Goal: Find specific page/section: Find specific page/section

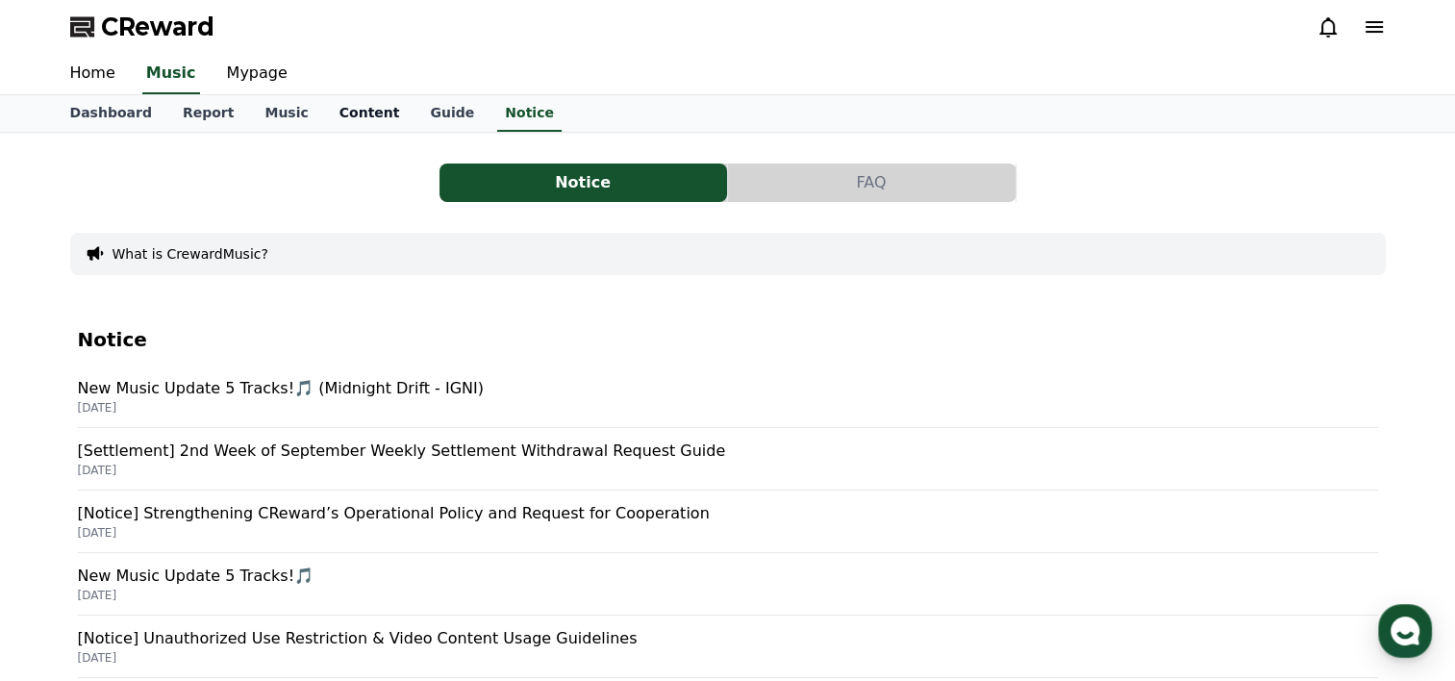
click at [344, 122] on link "Content" at bounding box center [369, 113] width 91 height 37
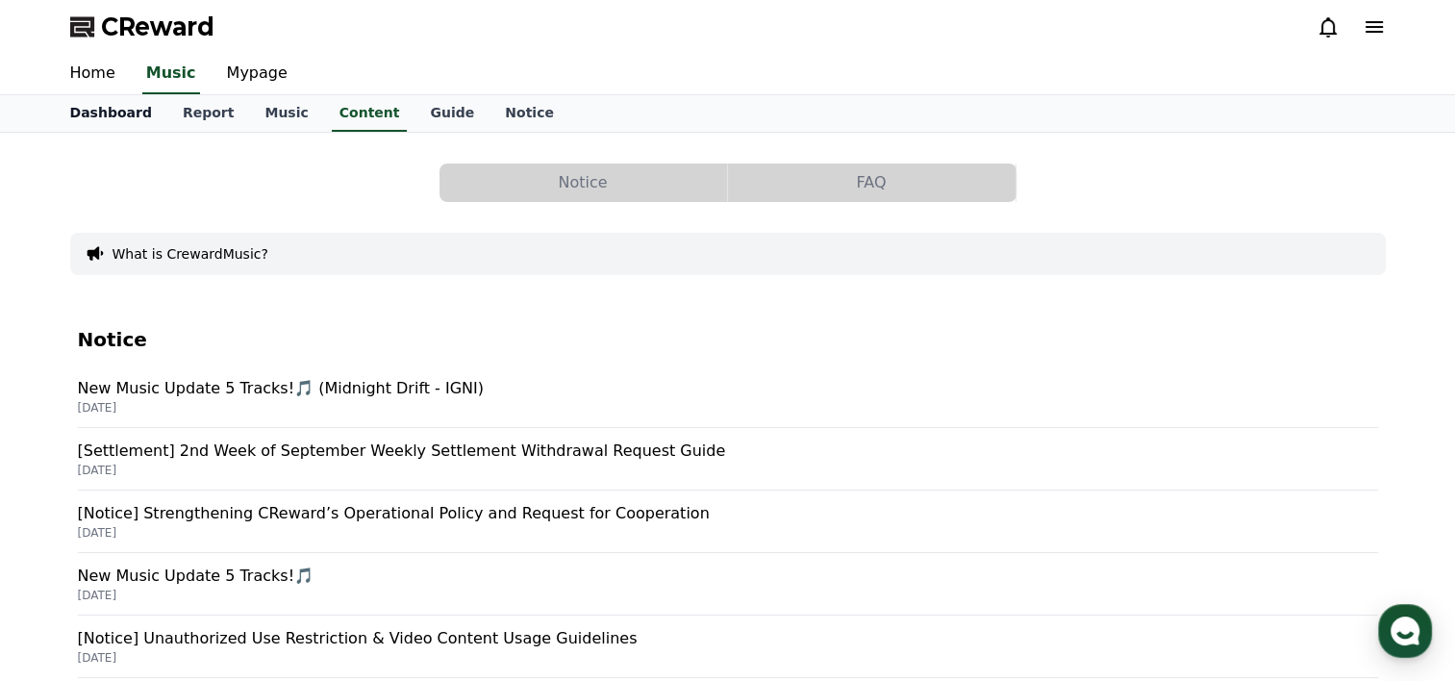
click at [112, 112] on link "Dashboard" at bounding box center [111, 113] width 112 height 37
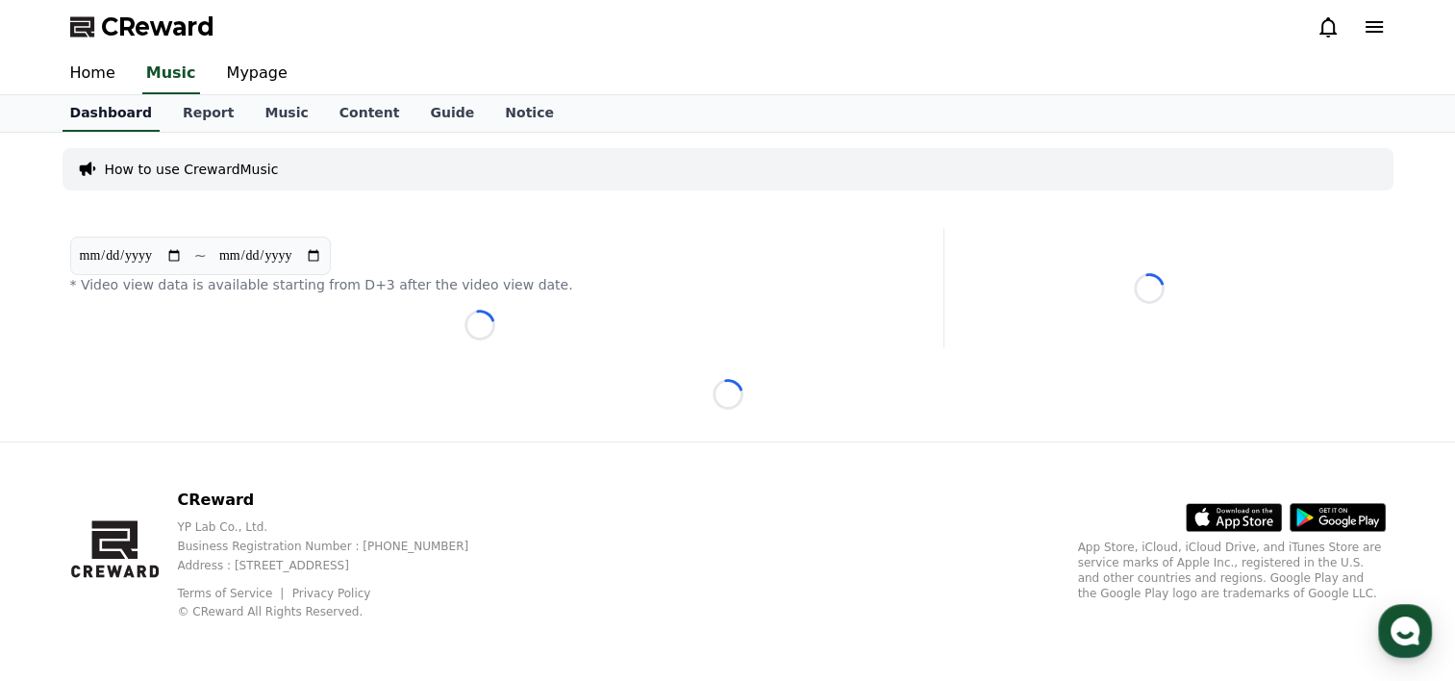
click at [112, 112] on link "Dashboard" at bounding box center [110, 113] width 97 height 37
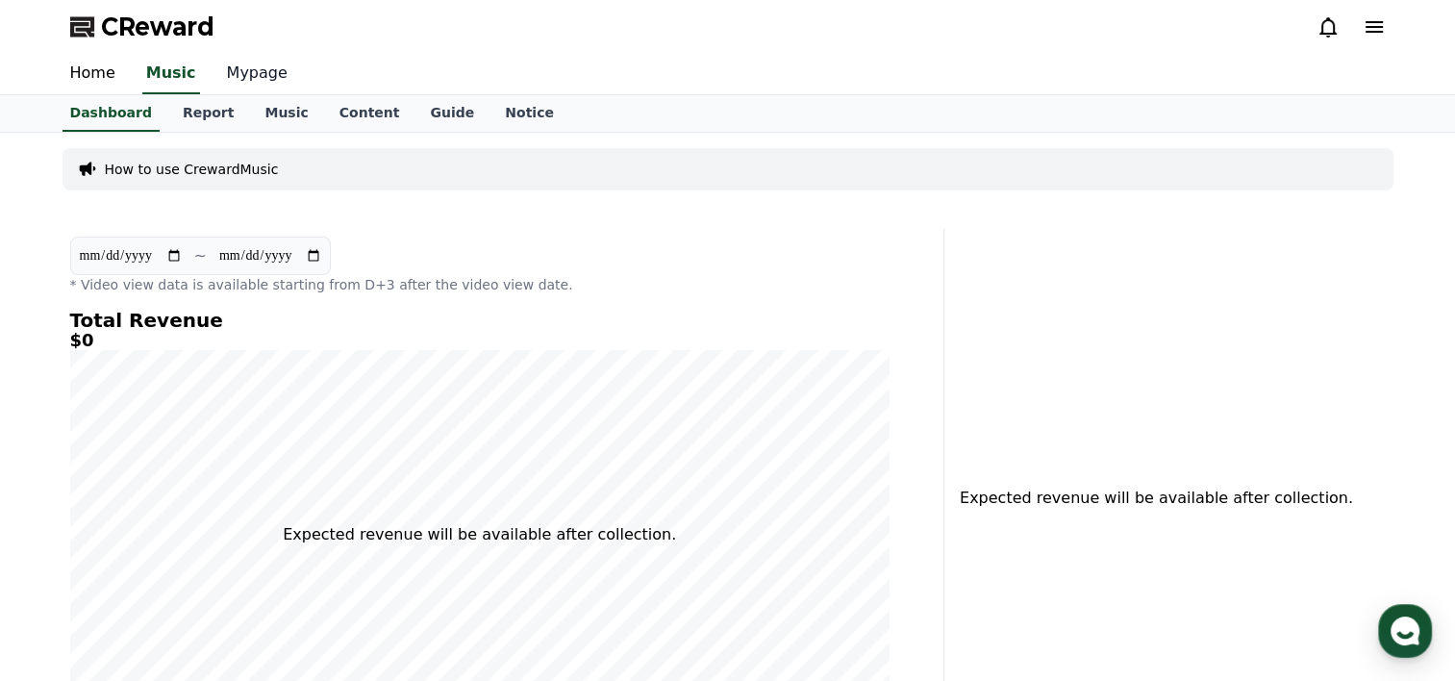
click at [231, 77] on link "Mypage" at bounding box center [257, 74] width 91 height 40
click at [231, 77] on link "Mypage" at bounding box center [254, 74] width 76 height 40
select select "**********"
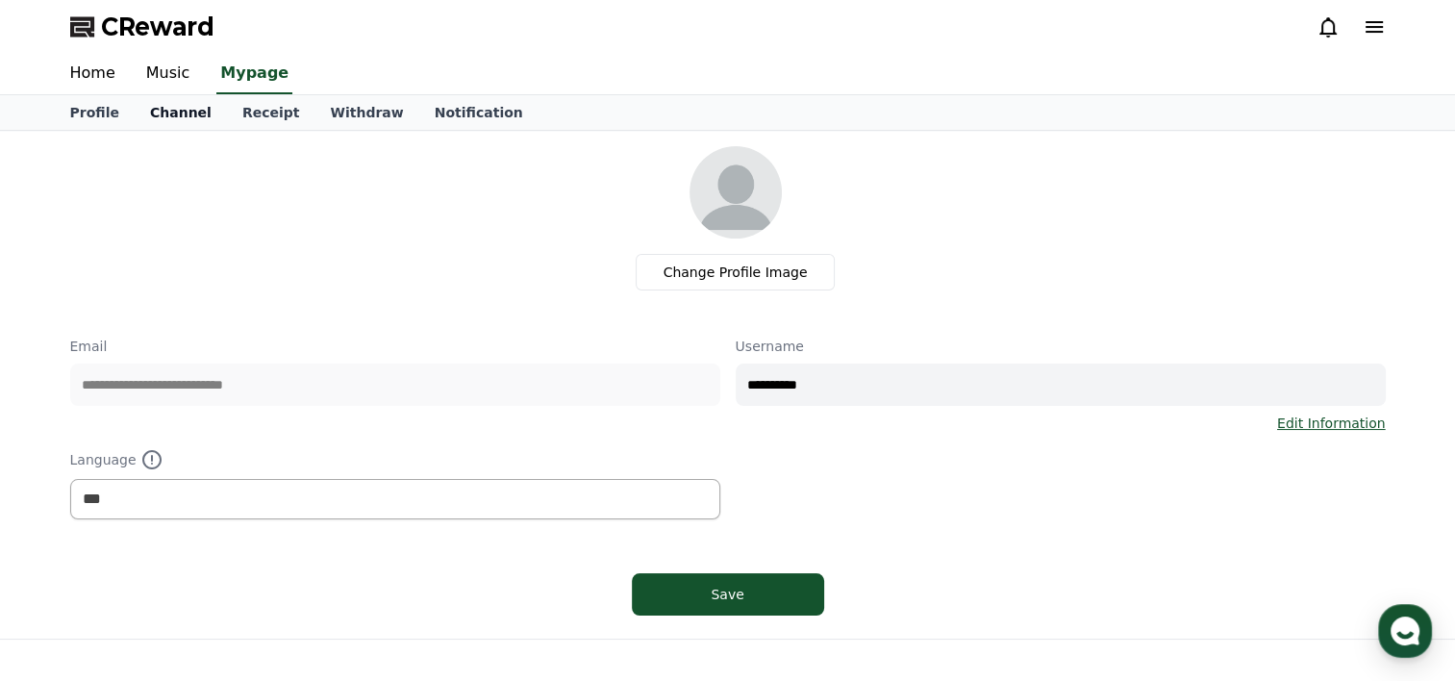
click at [165, 115] on link "Channel" at bounding box center [181, 112] width 92 height 35
